Goal: Transaction & Acquisition: Obtain resource

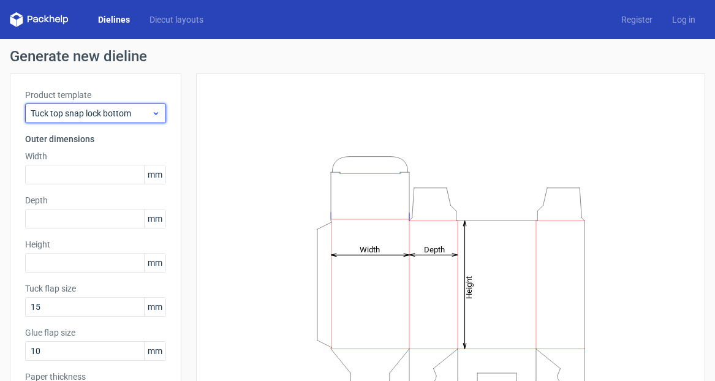
click at [112, 110] on span "Tuck top snap lock bottom" at bounding box center [91, 113] width 121 height 12
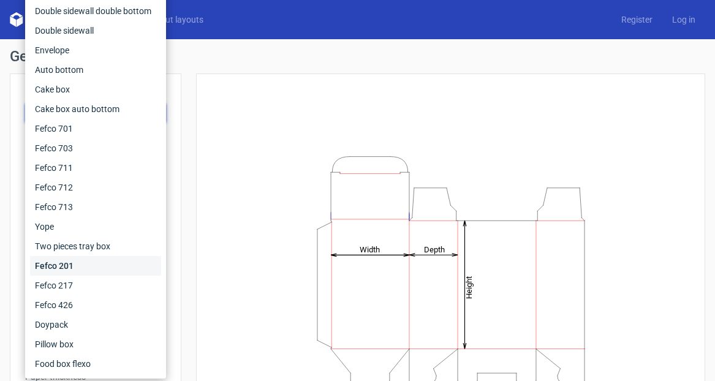
click at [70, 267] on div "Fefco 201" at bounding box center [95, 266] width 131 height 20
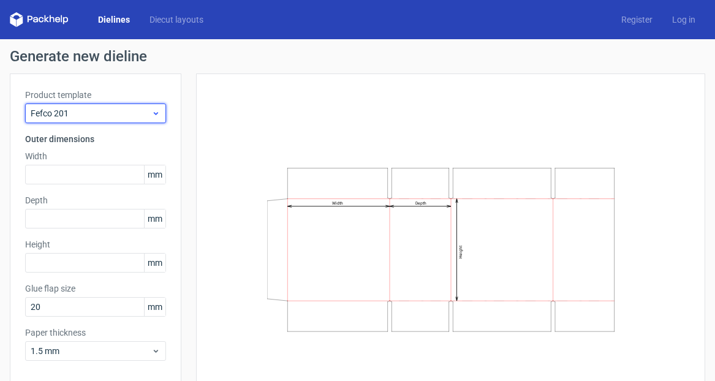
click at [113, 115] on span "Fefco 201" at bounding box center [91, 113] width 121 height 12
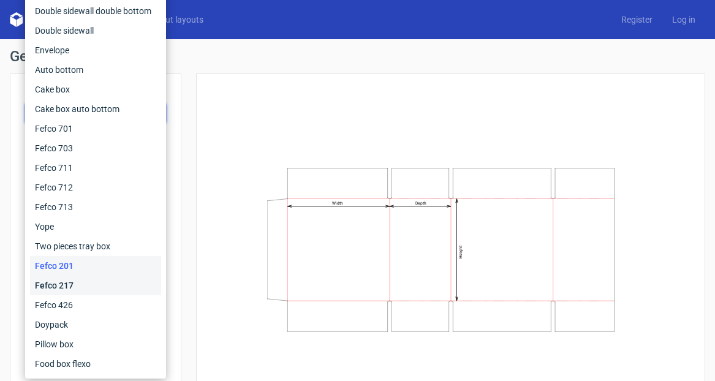
click at [74, 285] on div "Fefco 217" at bounding box center [95, 286] width 131 height 20
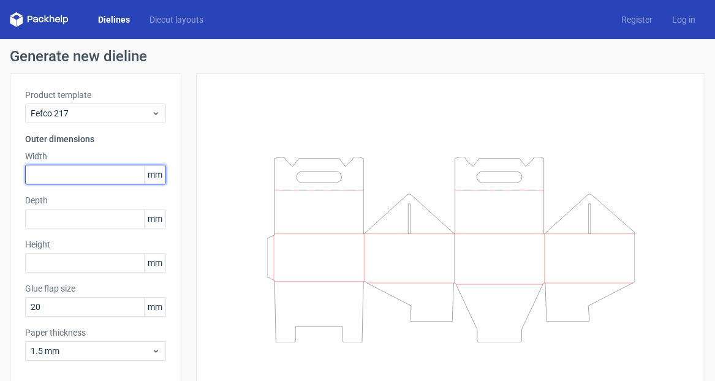
click at [55, 166] on input "text" at bounding box center [95, 175] width 141 height 20
type input "295"
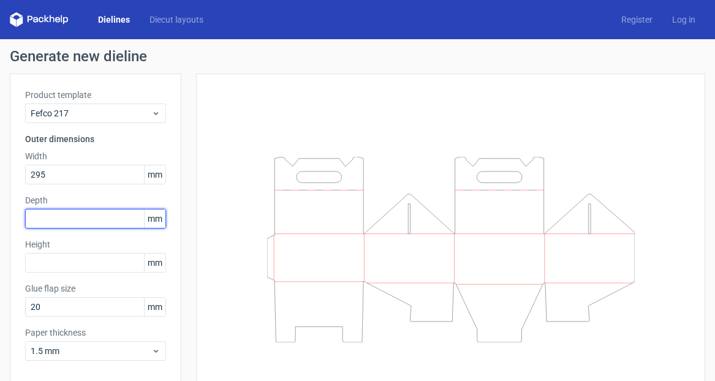
click at [50, 218] on input "text" at bounding box center [95, 219] width 141 height 20
type input "80"
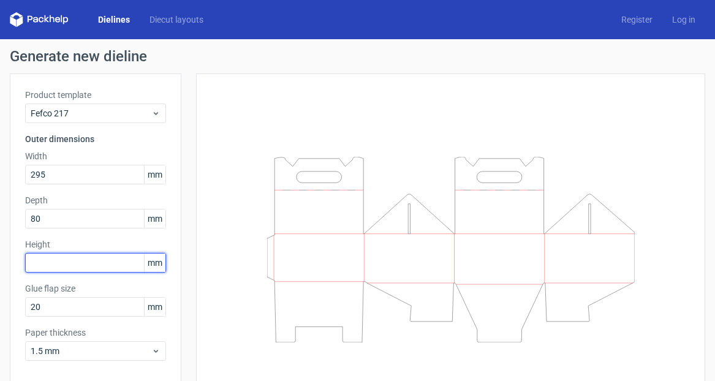
click at [53, 261] on input "text" at bounding box center [95, 263] width 141 height 20
type input "65"
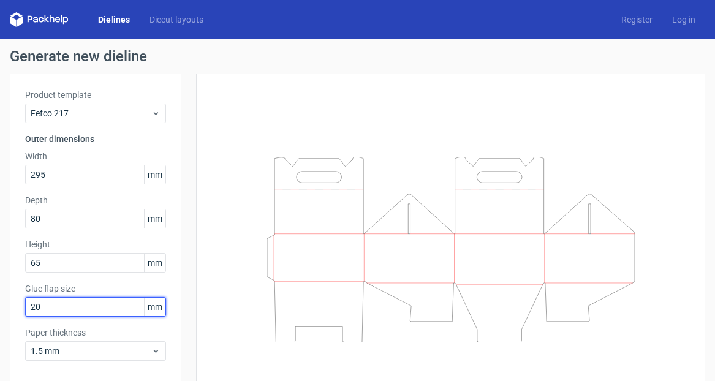
click at [59, 308] on input "20" at bounding box center [95, 307] width 141 height 20
type input "01"
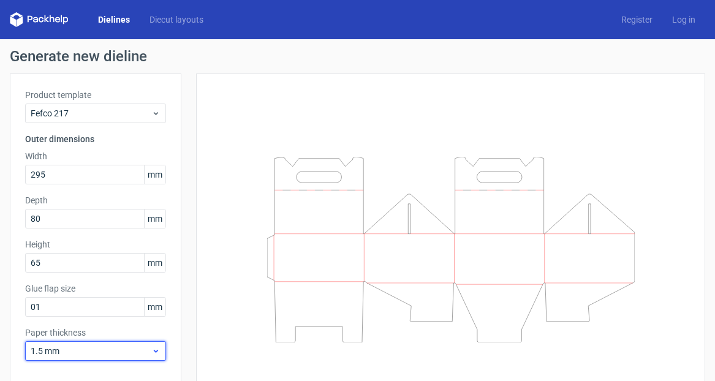
click at [154, 355] on icon at bounding box center [155, 351] width 9 height 10
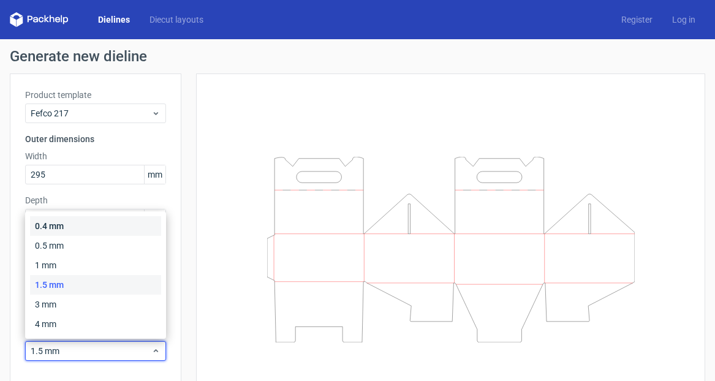
click at [109, 223] on div "0.4 mm" at bounding box center [95, 226] width 131 height 20
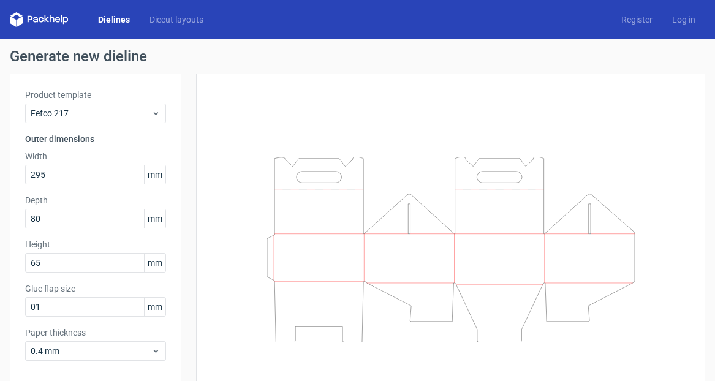
click at [177, 333] on div "Product template Fefco 217 Outer dimensions Width 295 mm Depth 80 mm Height 65 …" at bounding box center [96, 230] width 172 height 313
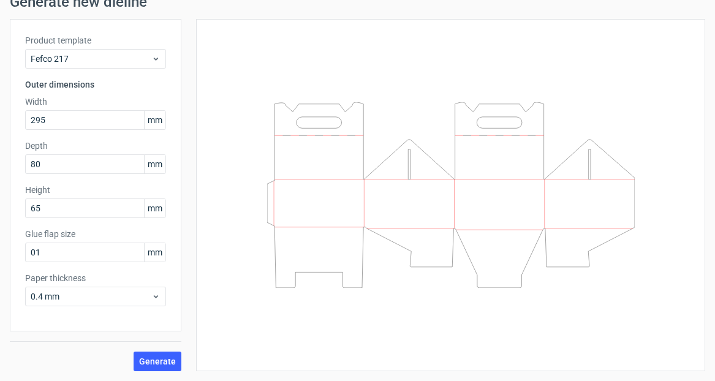
scroll to position [55, 0]
click at [42, 294] on span "0.4 mm" at bounding box center [91, 297] width 121 height 12
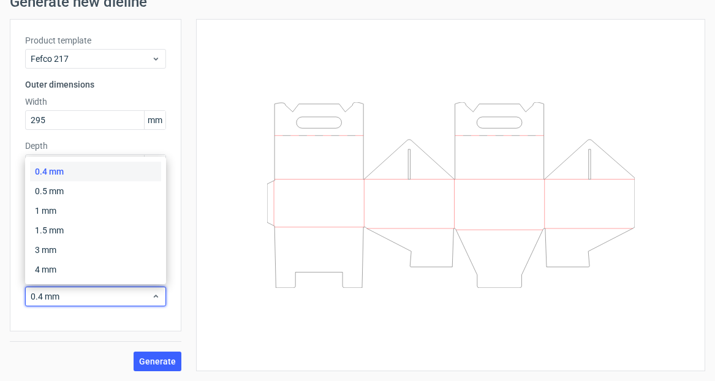
click at [67, 337] on div "Generate" at bounding box center [96, 352] width 172 height 40
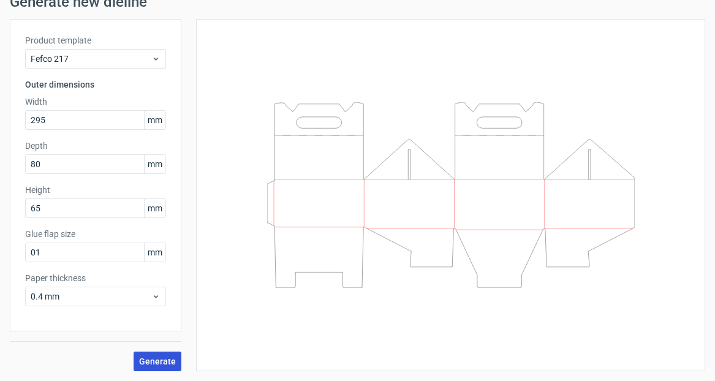
click at [167, 361] on span "Generate" at bounding box center [157, 361] width 37 height 9
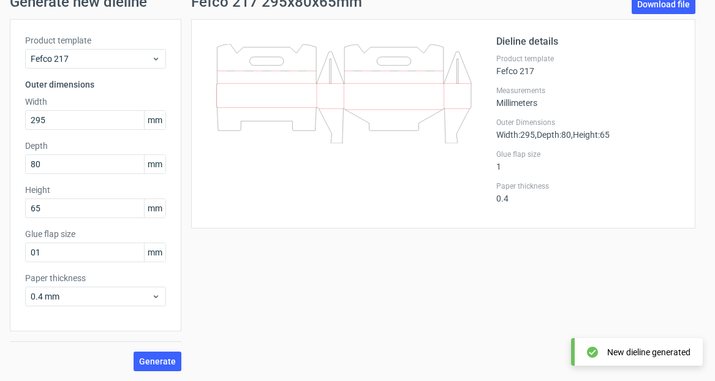
click at [345, 200] on div at bounding box center [352, 123] width 290 height 179
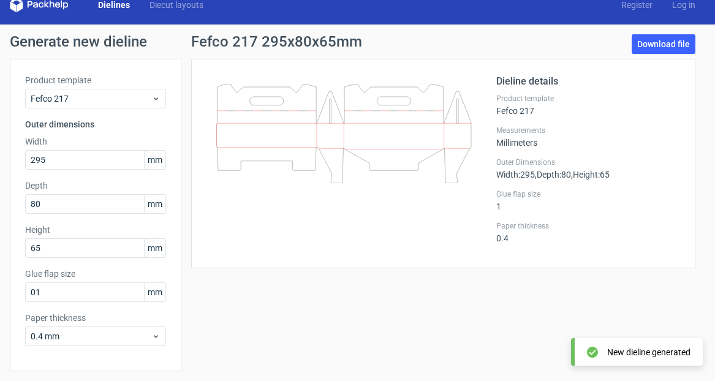
scroll to position [15, 0]
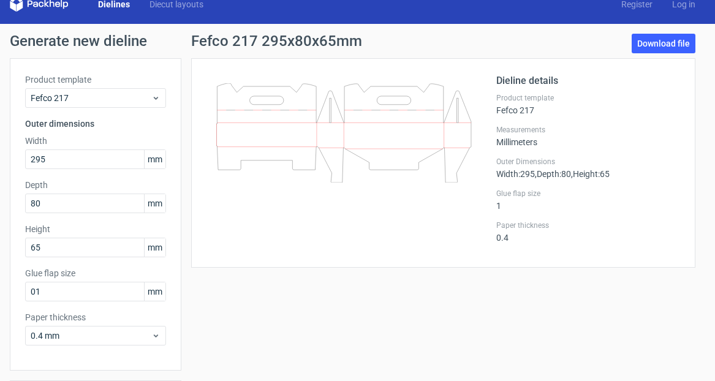
click at [316, 250] on div at bounding box center [352, 163] width 290 height 179
click at [659, 43] on link "Download file" at bounding box center [664, 44] width 64 height 20
click at [187, 3] on link "Diecut layouts" at bounding box center [177, 4] width 74 height 12
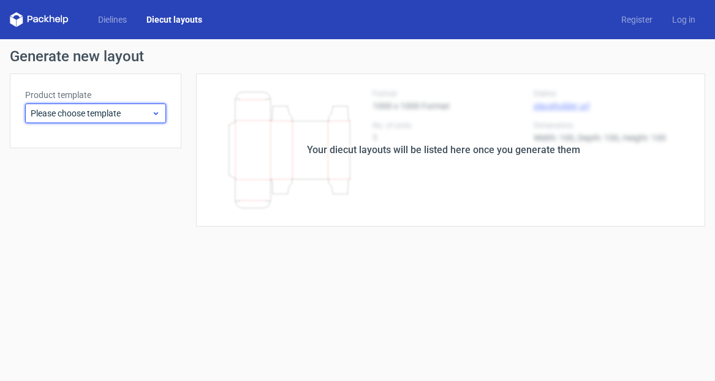
click at [123, 121] on div "Please choose template" at bounding box center [95, 114] width 141 height 20
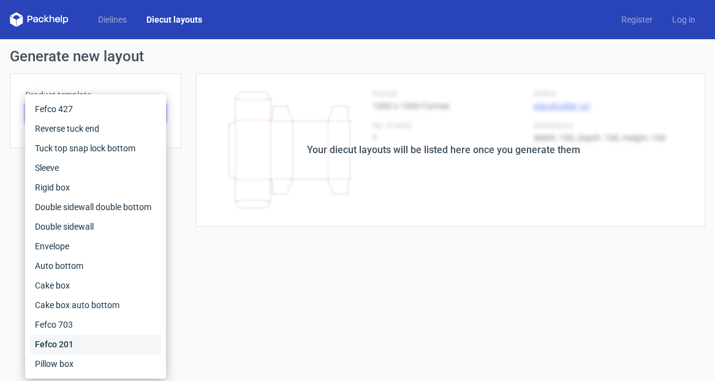
click at [74, 342] on div "Fefco 201" at bounding box center [95, 345] width 131 height 20
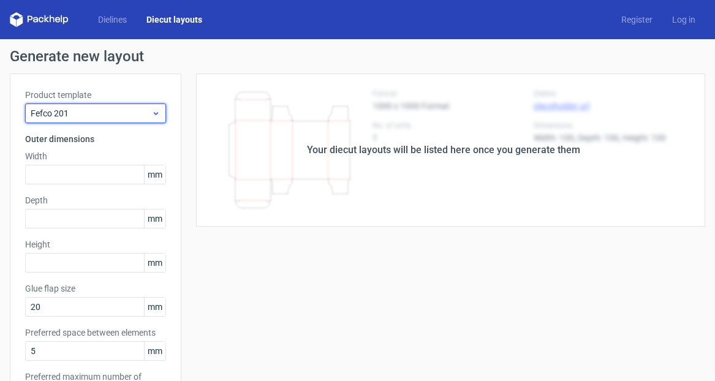
click at [134, 114] on span "Fefco 201" at bounding box center [91, 113] width 121 height 12
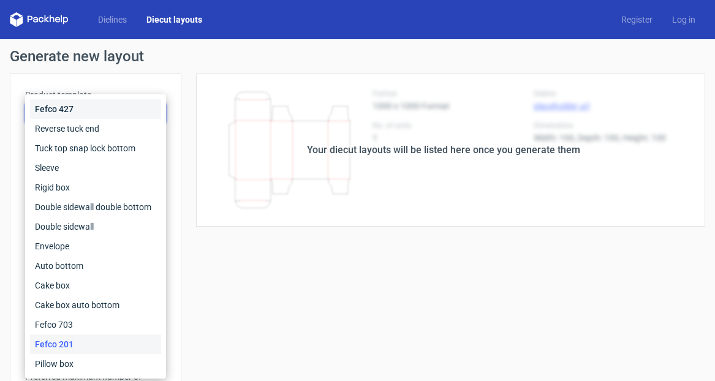
click at [77, 109] on div "Fefco 427" at bounding box center [95, 109] width 131 height 20
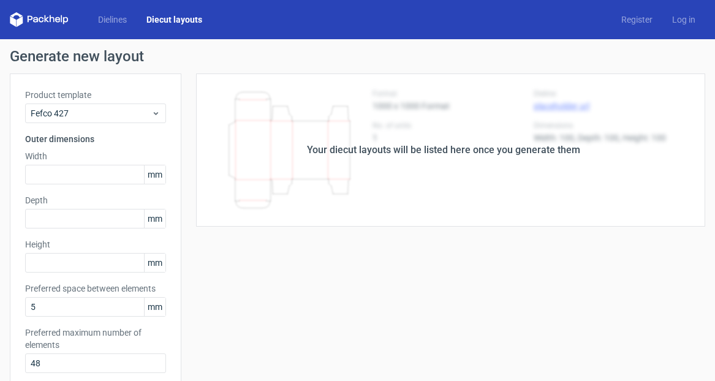
click at [84, 160] on label "Width" at bounding box center [95, 156] width 141 height 12
click at [86, 150] on label "Width" at bounding box center [95, 156] width 141 height 12
